Goal: Task Accomplishment & Management: Use online tool/utility

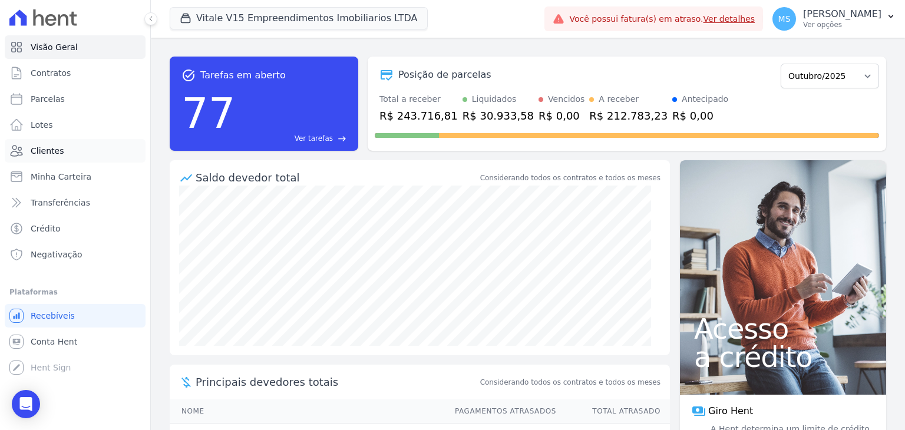
click at [42, 148] on span "Clientes" at bounding box center [47, 151] width 33 height 12
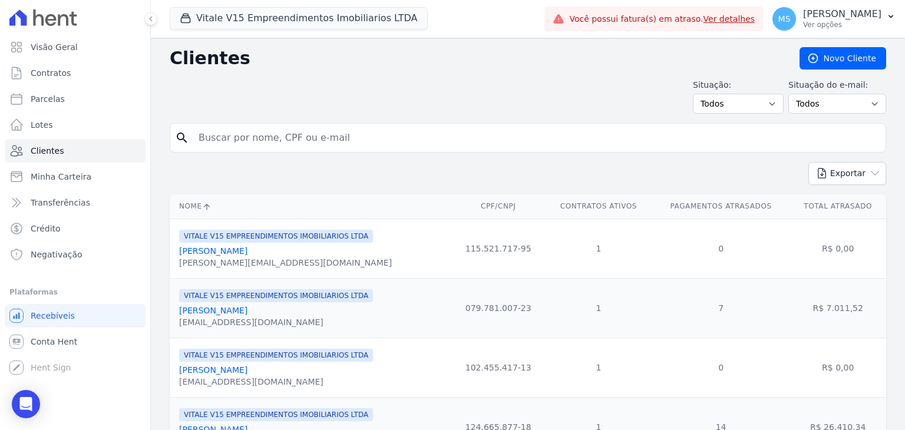
click at [233, 133] on input "search" at bounding box center [535, 138] width 689 height 24
type input "[PERSON_NAME]"
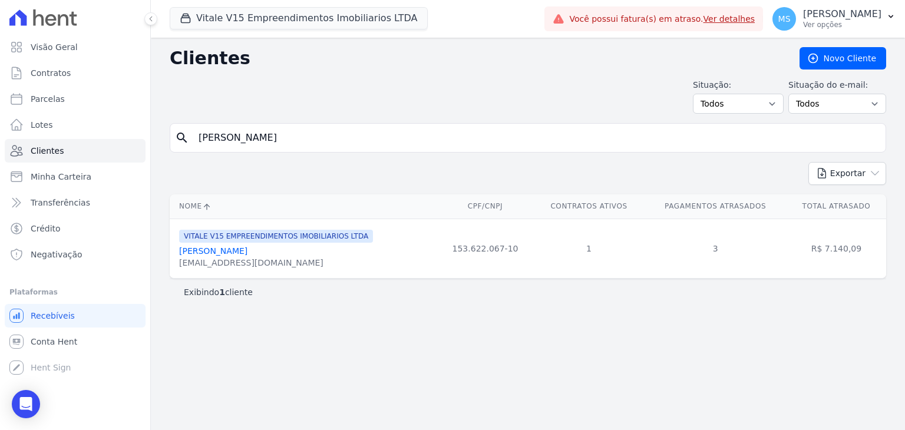
click at [240, 254] on link "[PERSON_NAME]" at bounding box center [213, 250] width 68 height 9
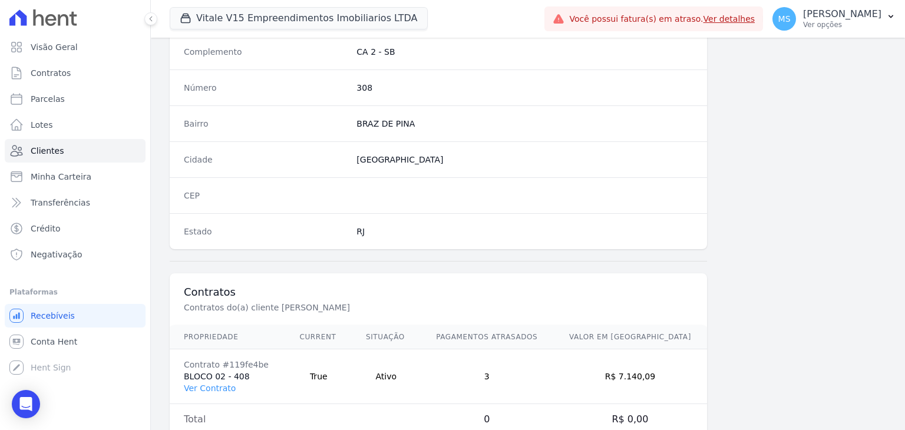
scroll to position [668, 0]
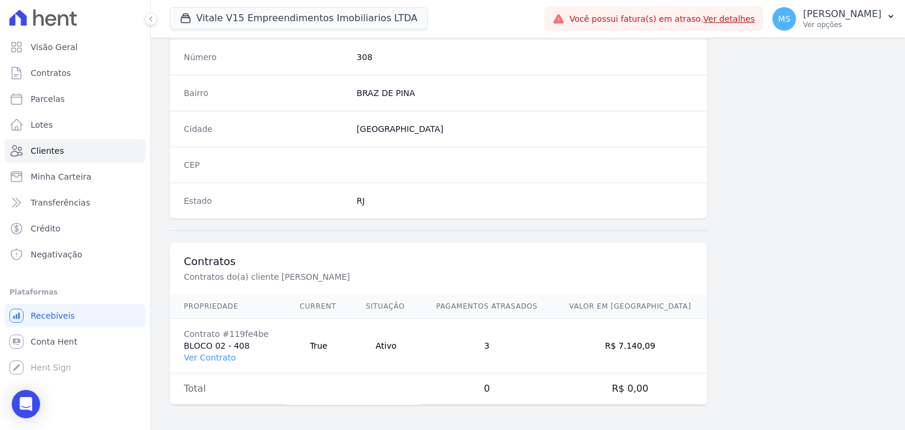
click at [208, 365] on td "Contrato #119fe4be BLOCO 02 - 408 Ver Contrato" at bounding box center [227, 346] width 115 height 55
click at [208, 355] on link "Ver Contrato" at bounding box center [210, 357] width 52 height 9
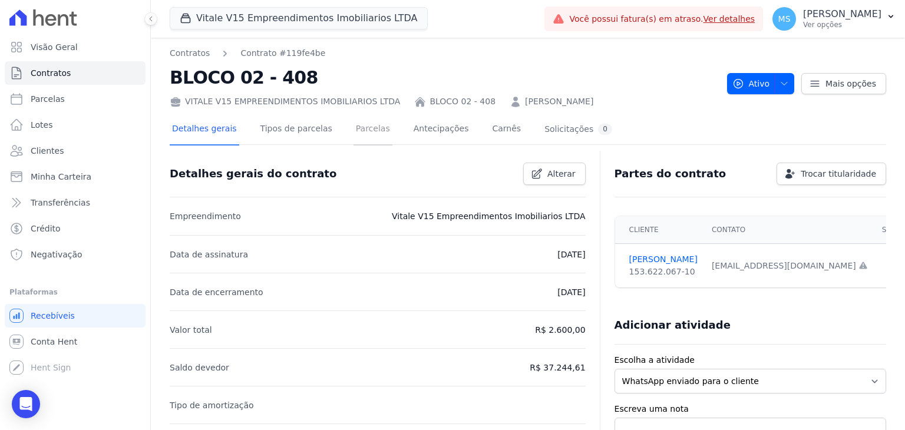
click at [355, 133] on link "Parcelas" at bounding box center [372, 129] width 39 height 31
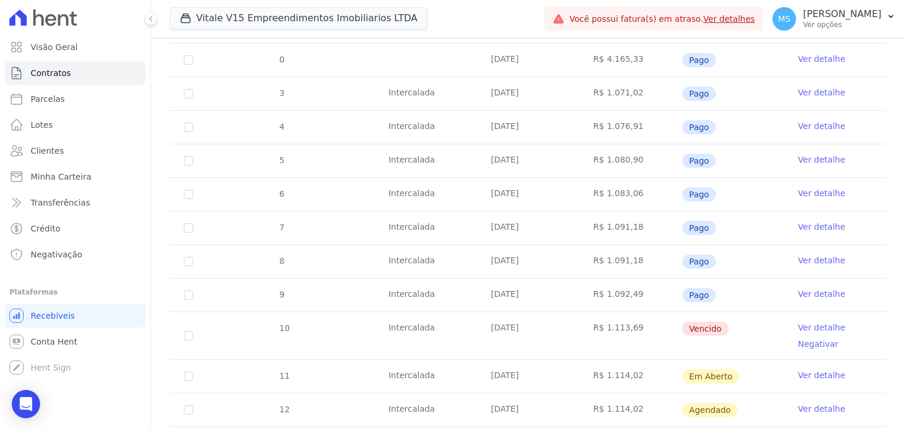
scroll to position [471, 0]
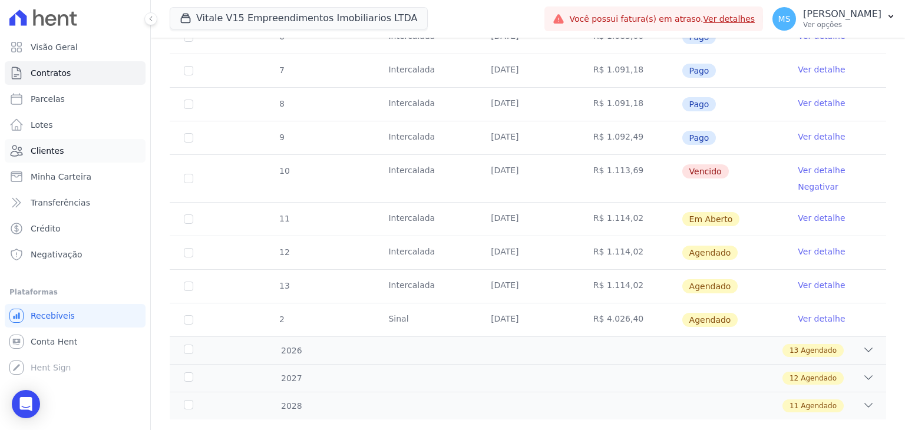
click at [61, 150] on link "Clientes" at bounding box center [75, 151] width 141 height 24
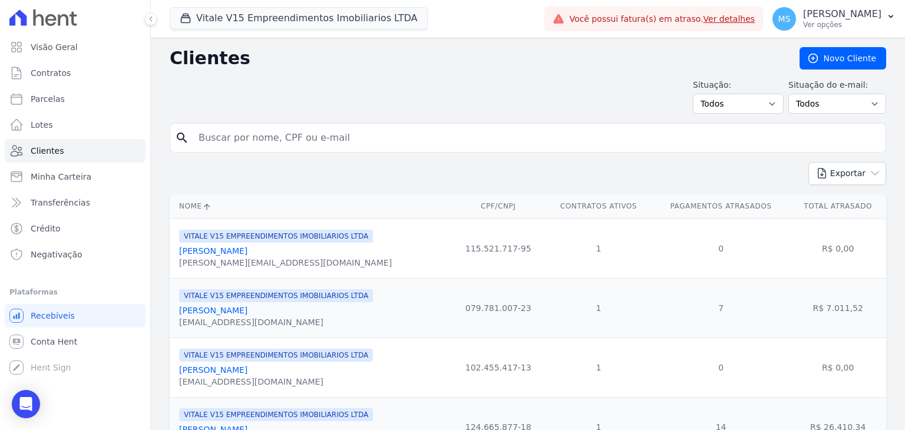
click at [275, 141] on input "search" at bounding box center [535, 138] width 689 height 24
type input "[PERSON_NAME]"
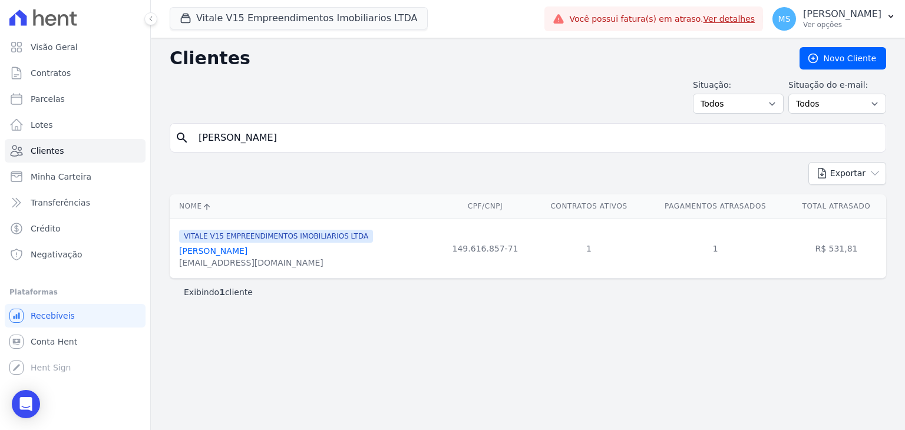
click at [247, 254] on link "[PERSON_NAME]" at bounding box center [213, 250] width 68 height 9
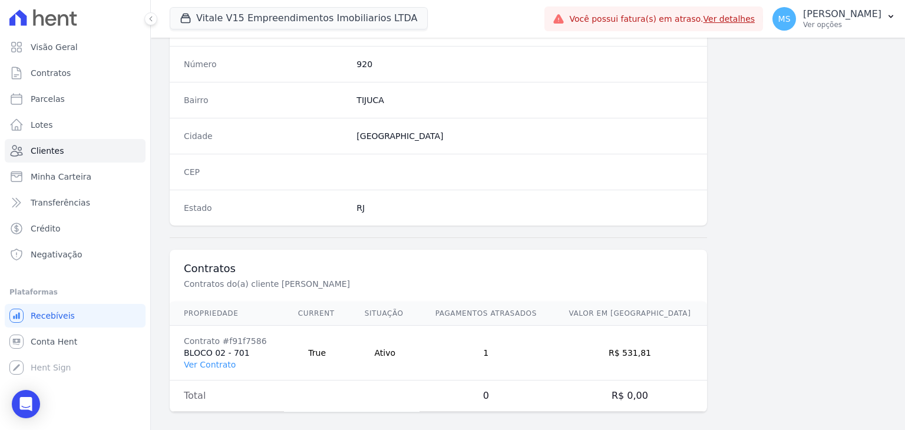
scroll to position [668, 0]
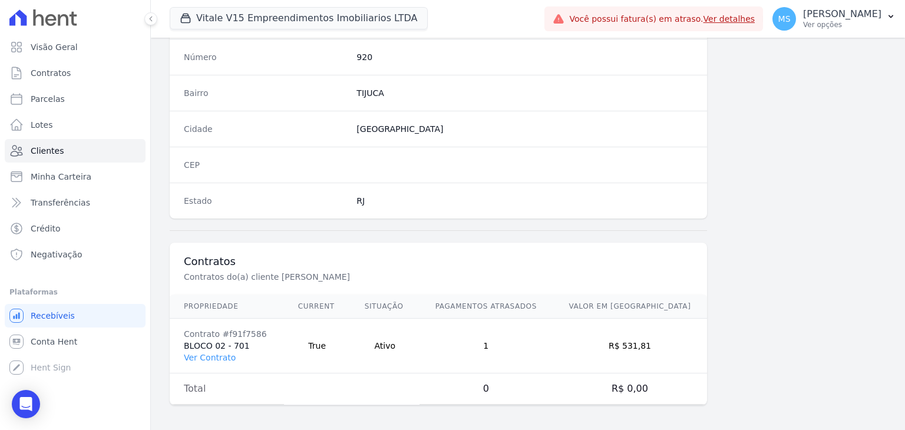
click at [221, 359] on td "Contrato #f91f7586 BLOCO 02 - 701 Ver Contrato" at bounding box center [227, 346] width 114 height 55
click at [221, 356] on link "Ver Contrato" at bounding box center [210, 357] width 52 height 9
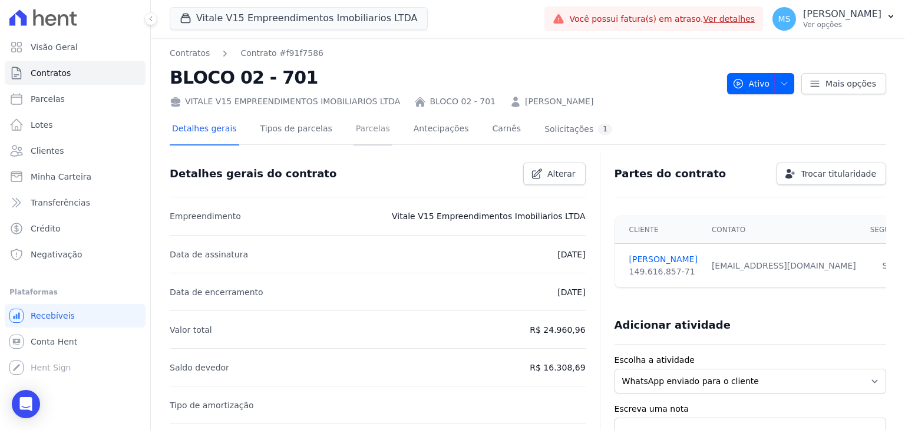
click at [362, 131] on link "Parcelas" at bounding box center [372, 129] width 39 height 31
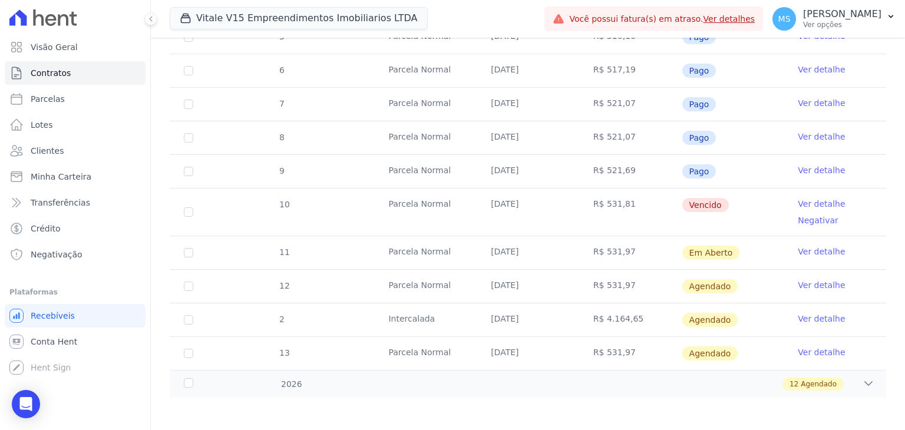
scroll to position [357, 0]
click at [32, 151] on span "Clientes" at bounding box center [47, 151] width 33 height 12
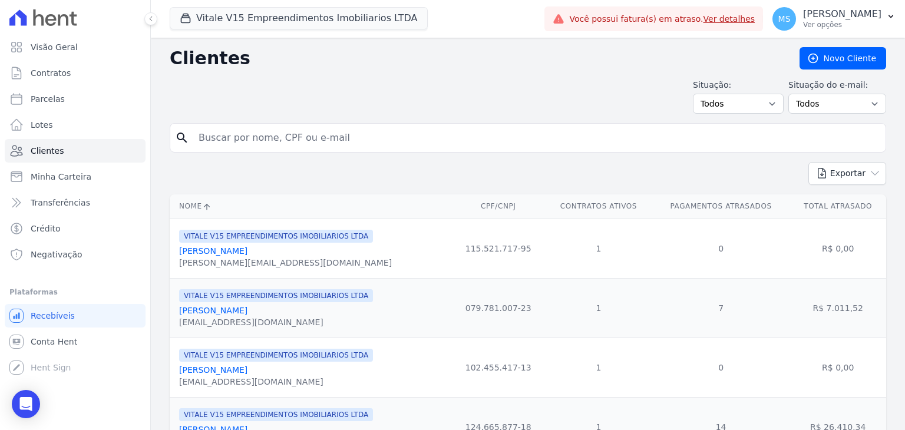
click at [257, 131] on input "search" at bounding box center [535, 138] width 689 height 24
type input "[PERSON_NAME]"
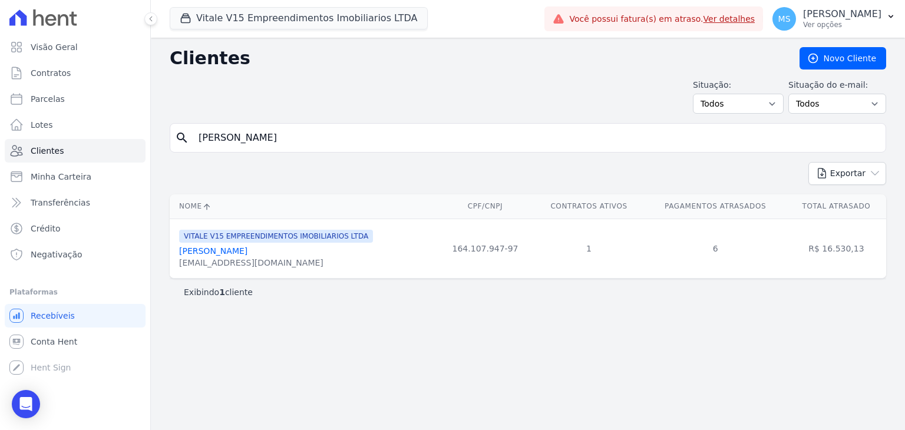
click at [226, 253] on link "[PERSON_NAME]" at bounding box center [213, 250] width 68 height 9
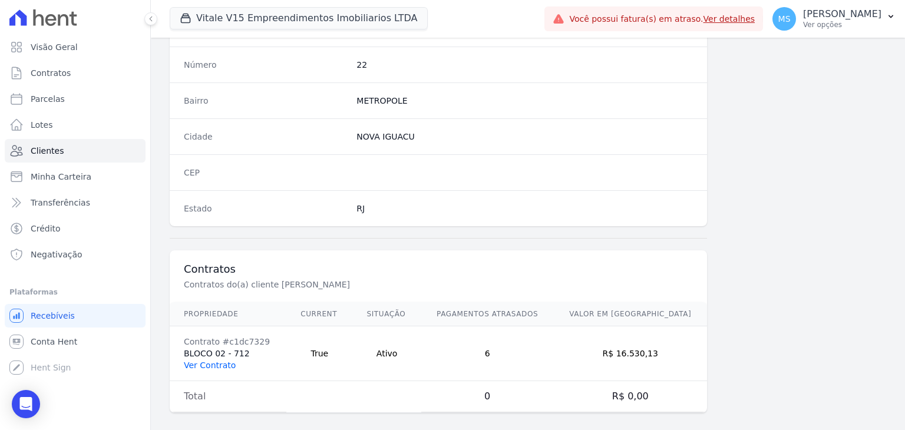
scroll to position [668, 0]
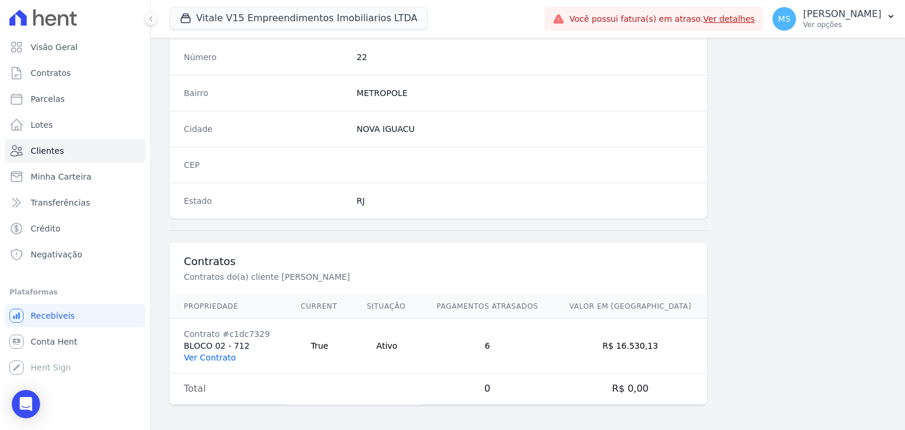
click at [216, 353] on link "Ver Contrato" at bounding box center [210, 357] width 52 height 9
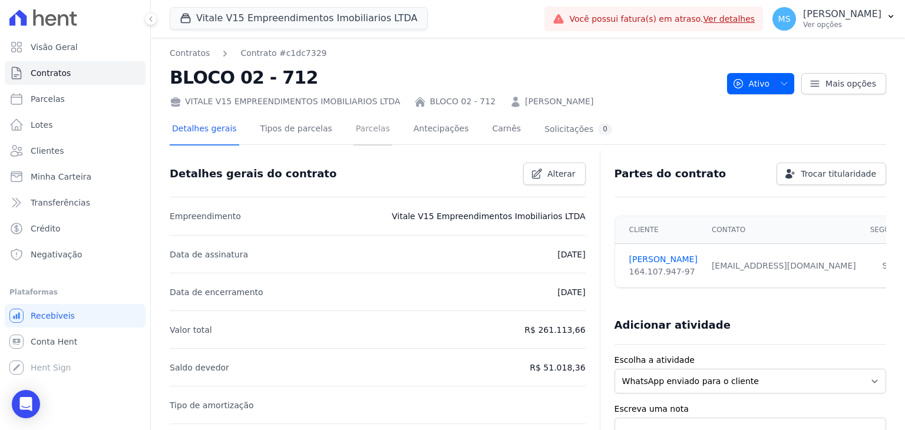
click at [367, 129] on link "Parcelas" at bounding box center [372, 129] width 39 height 31
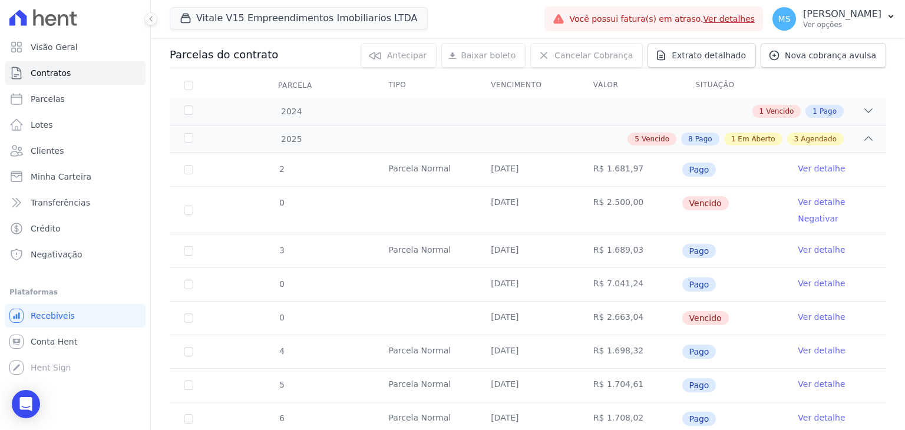
scroll to position [236, 0]
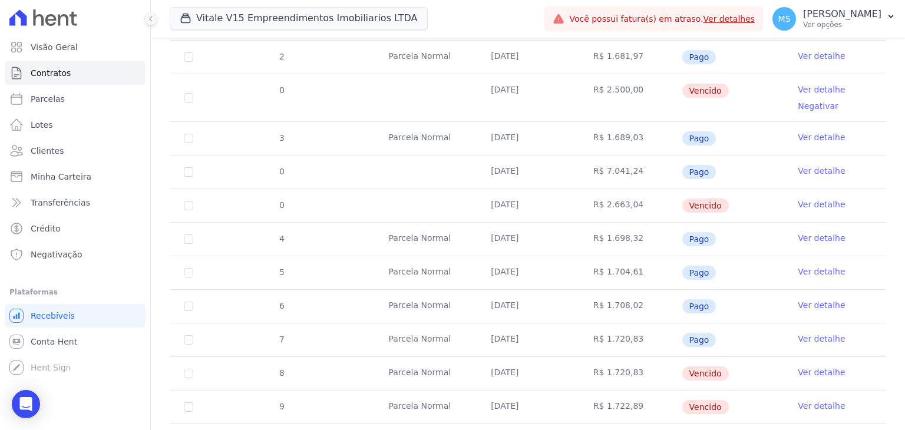
drag, startPoint x: 482, startPoint y: 339, endPoint x: 555, endPoint y: 324, distance: 74.6
click at [554, 324] on td "[DATE]" at bounding box center [527, 339] width 102 height 33
drag, startPoint x: 379, startPoint y: 334, endPoint x: 438, endPoint y: 330, distance: 59.6
click at [438, 330] on td "Parcela Normal" at bounding box center [425, 339] width 102 height 33
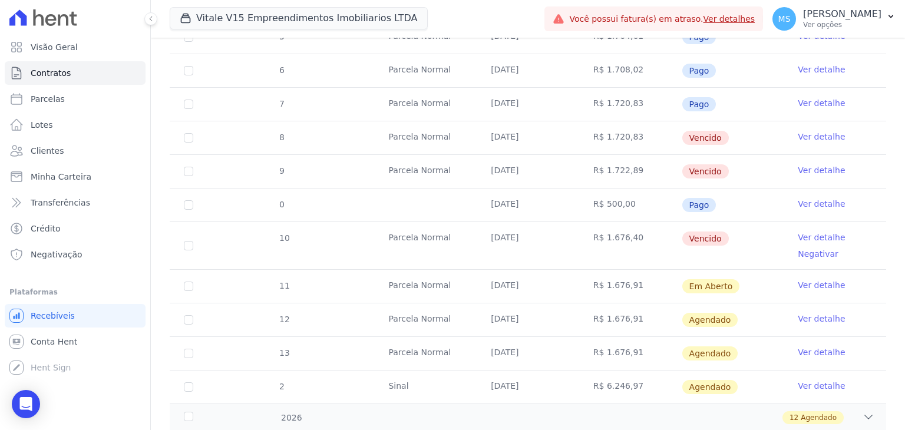
scroll to position [530, 0]
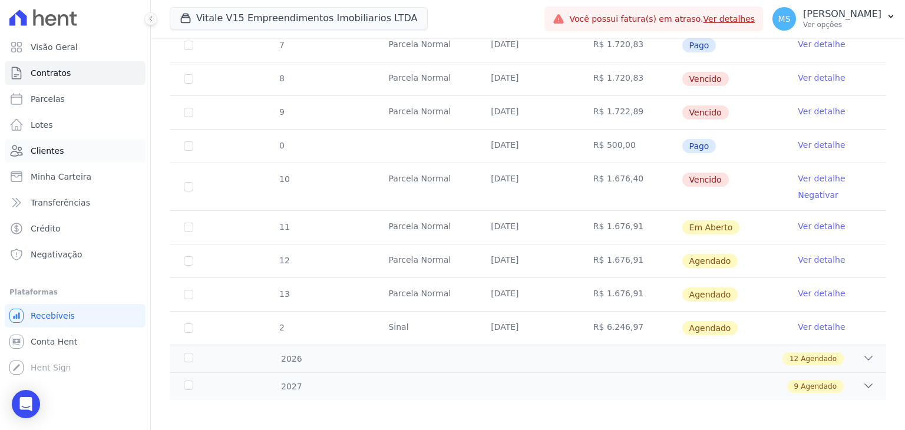
click at [37, 161] on link "Clientes" at bounding box center [75, 151] width 141 height 24
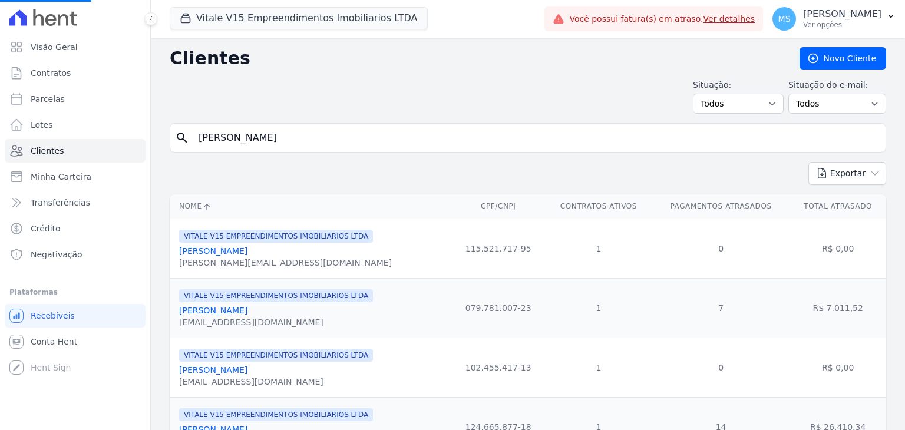
click at [252, 134] on input "[PERSON_NAME]" at bounding box center [535, 138] width 689 height 24
click at [252, 134] on input "search" at bounding box center [535, 138] width 689 height 24
type input "MONALISA"
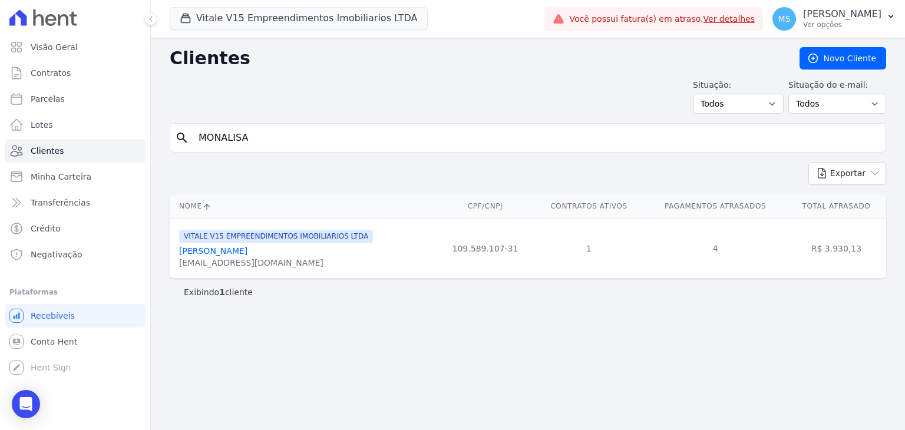
click at [247, 249] on link "[PERSON_NAME]" at bounding box center [213, 250] width 68 height 9
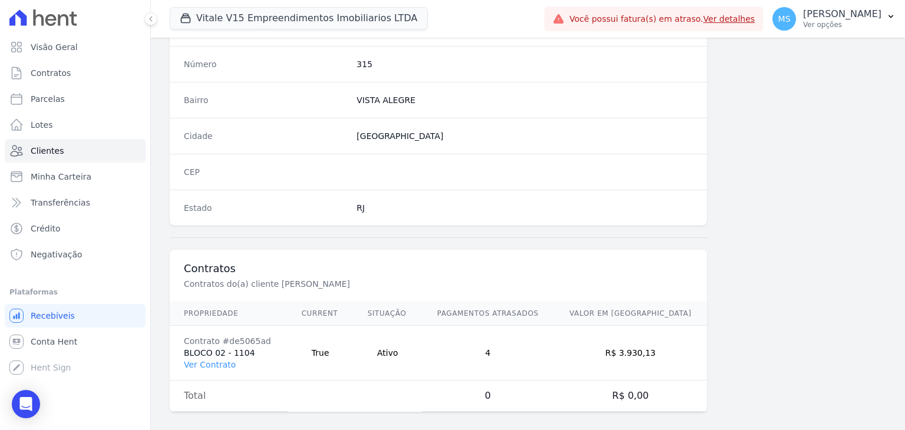
scroll to position [668, 0]
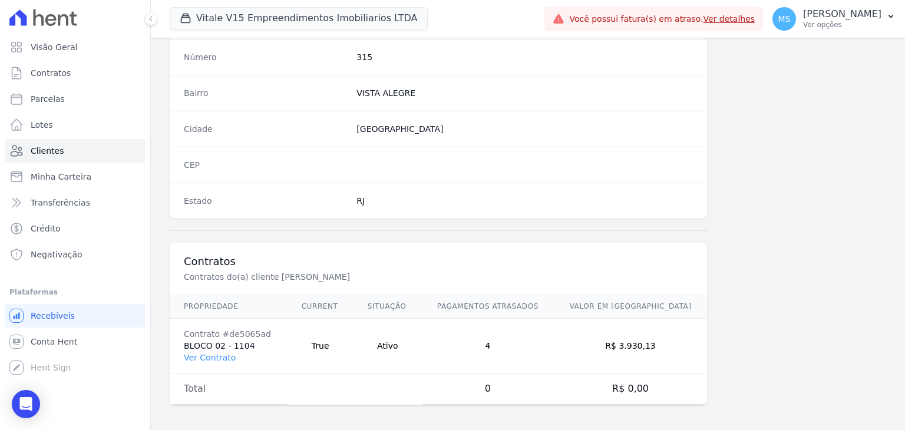
click at [187, 347] on td "Contrato #de5065ad BLOCO 02 - 1104 Ver Contrato" at bounding box center [229, 346] width 118 height 55
click at [196, 354] on link "Ver Contrato" at bounding box center [210, 357] width 52 height 9
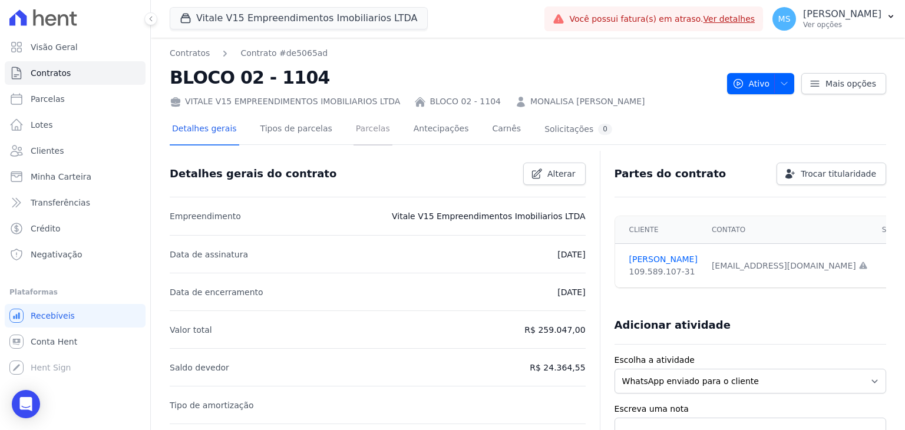
click at [365, 123] on link "Parcelas" at bounding box center [372, 129] width 39 height 31
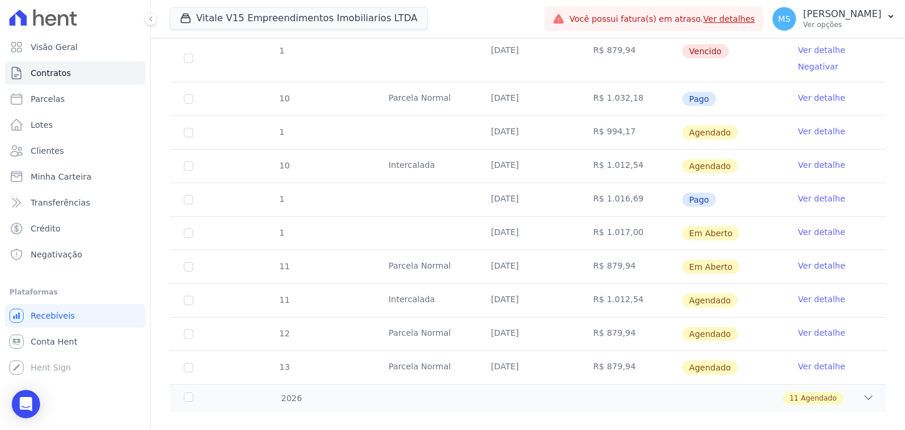
scroll to position [1154, 0]
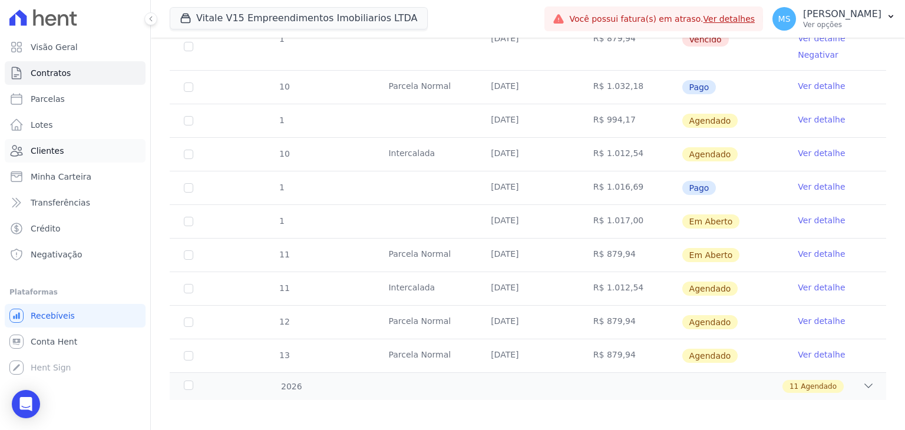
click at [51, 150] on span "Clientes" at bounding box center [47, 151] width 33 height 12
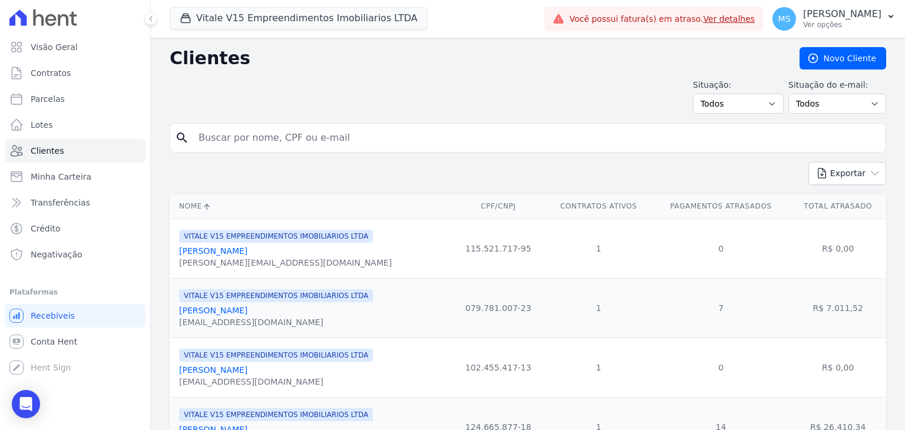
click at [281, 137] on input "search" at bounding box center [535, 138] width 689 height 24
type input "FELIPI"
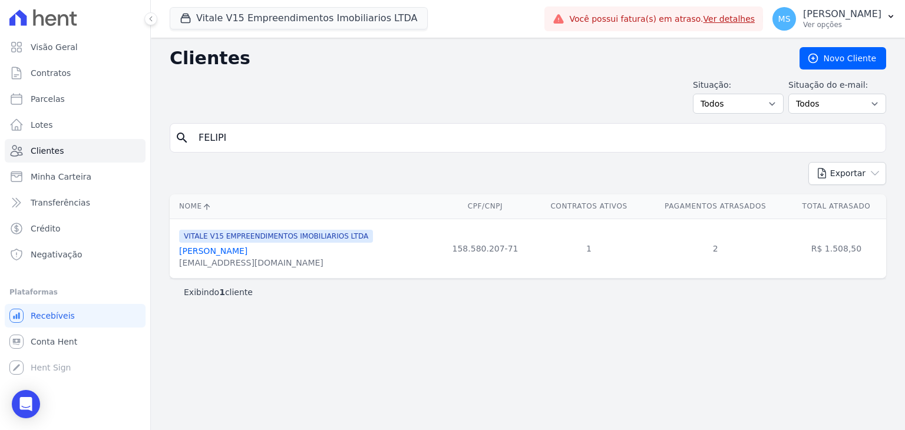
click at [247, 248] on link "[PERSON_NAME]" at bounding box center [213, 250] width 68 height 9
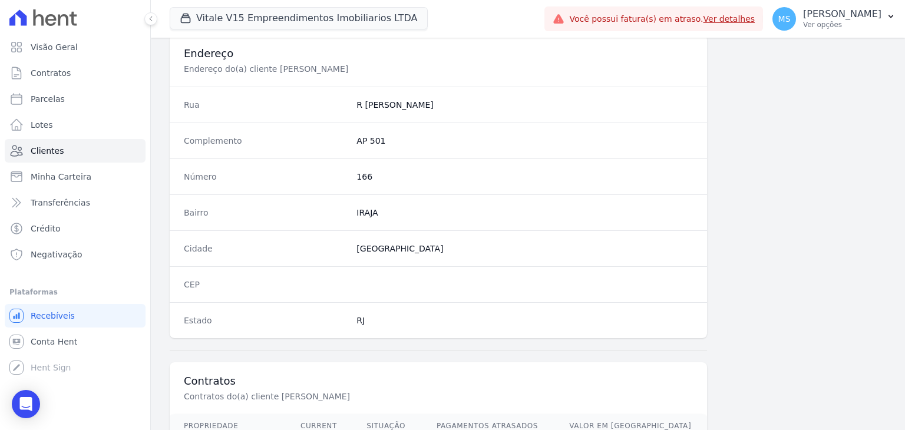
scroll to position [668, 0]
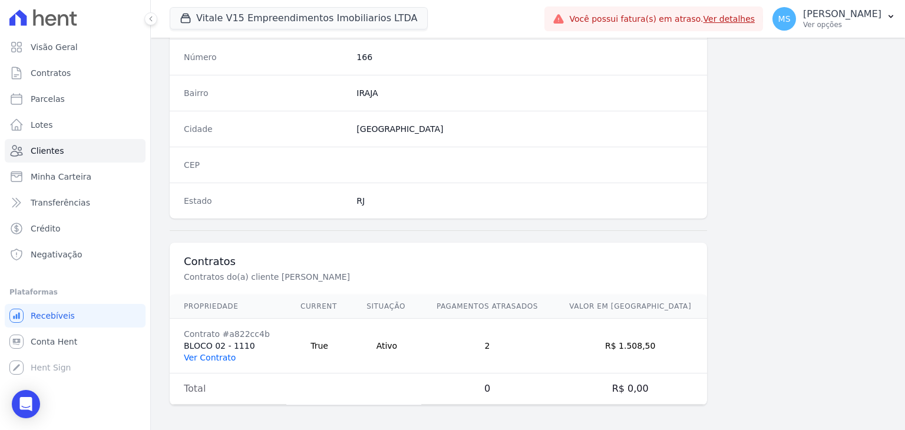
click at [196, 353] on link "Ver Contrato" at bounding box center [210, 357] width 52 height 9
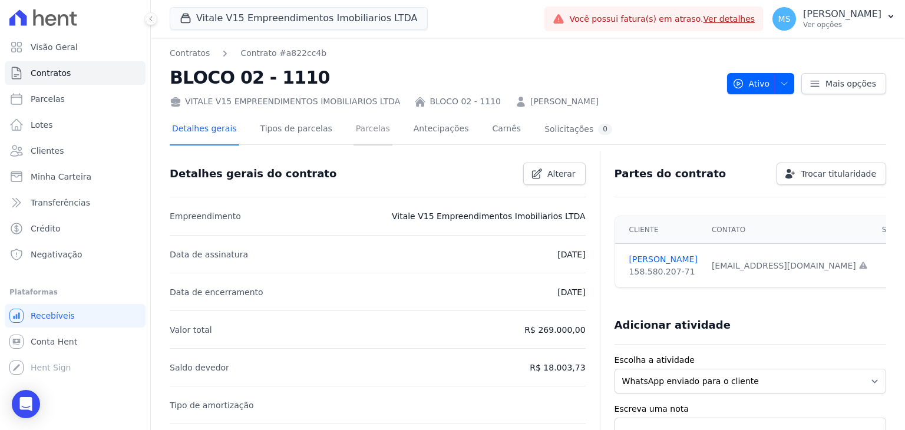
click at [361, 135] on link "Parcelas" at bounding box center [372, 129] width 39 height 31
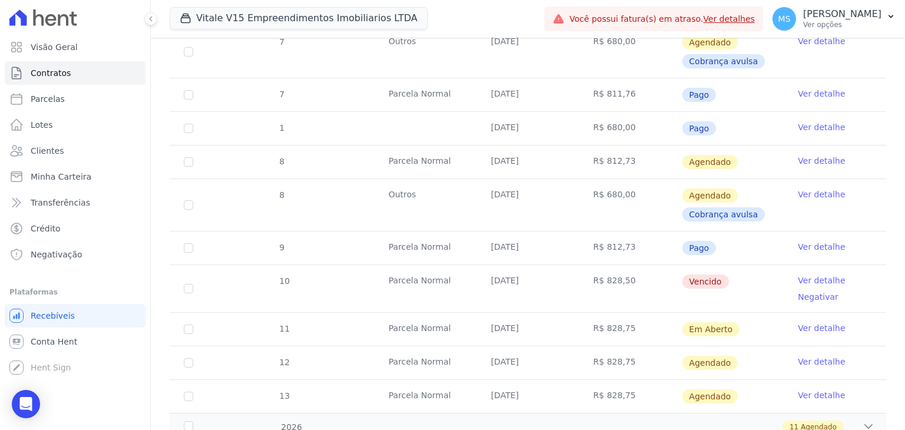
scroll to position [867, 0]
